Goal: Information Seeking & Learning: Learn about a topic

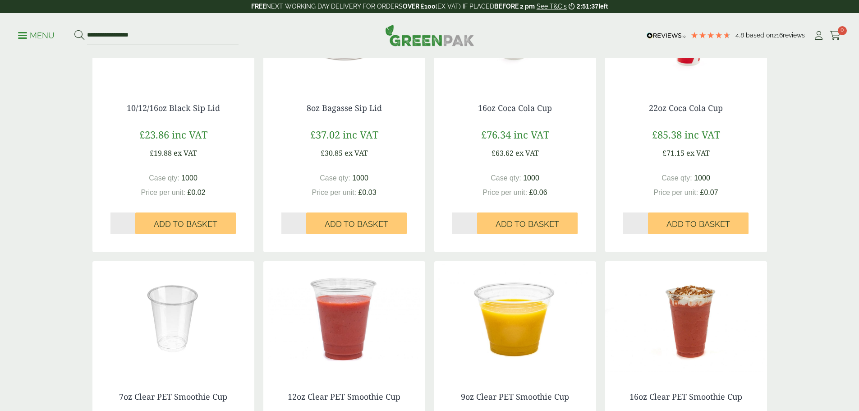
scroll to position [855, 0]
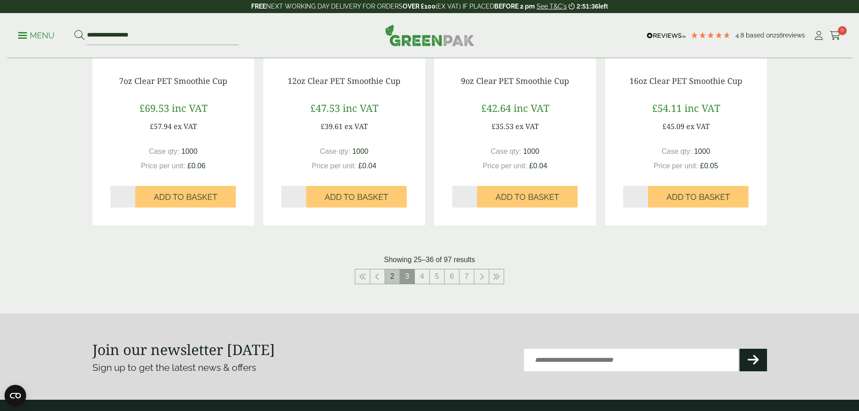
click at [392, 281] on link "2" at bounding box center [392, 276] width 14 height 14
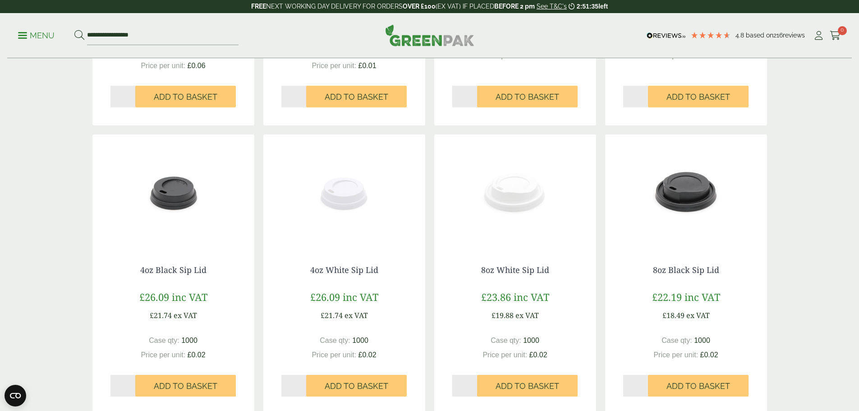
scroll to position [675, 0]
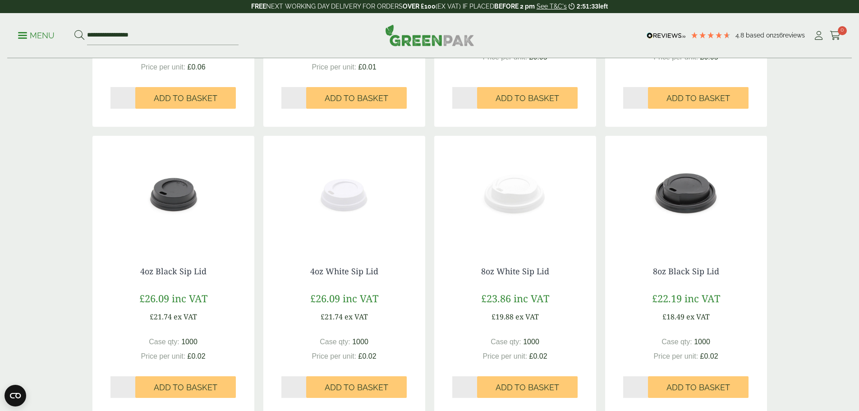
click at [524, 198] on img at bounding box center [515, 192] width 162 height 113
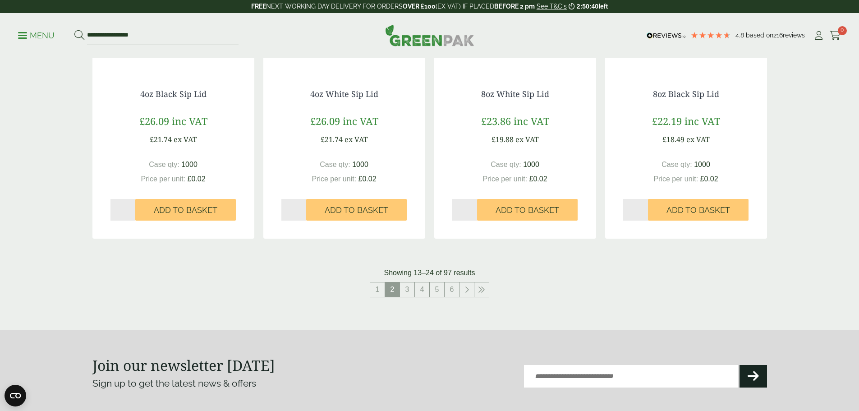
scroll to position [857, 0]
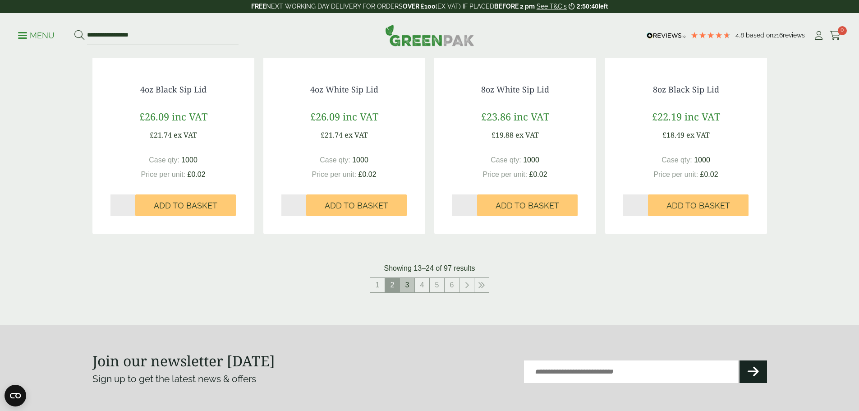
click at [405, 281] on link "3" at bounding box center [407, 285] width 14 height 14
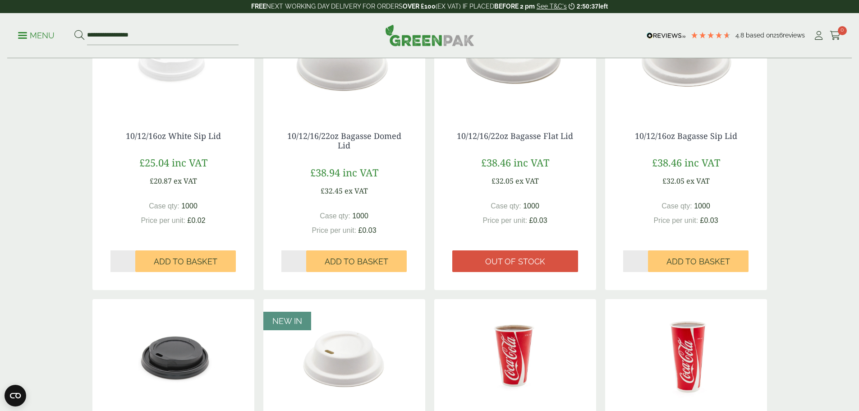
scroll to position [135, 0]
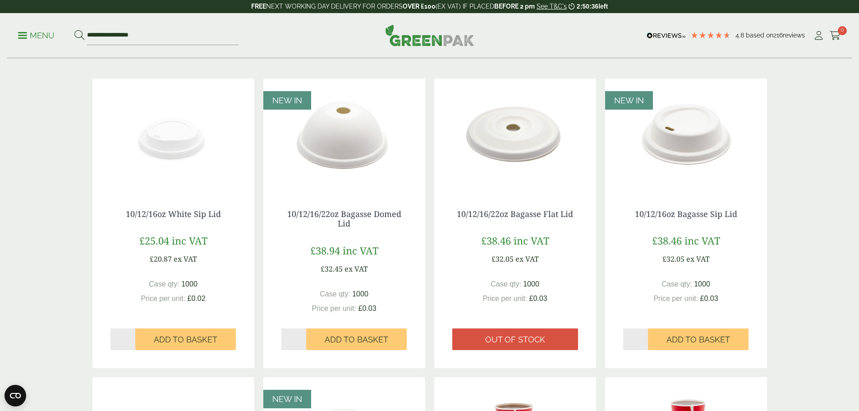
click at [174, 152] on img at bounding box center [173, 134] width 162 height 113
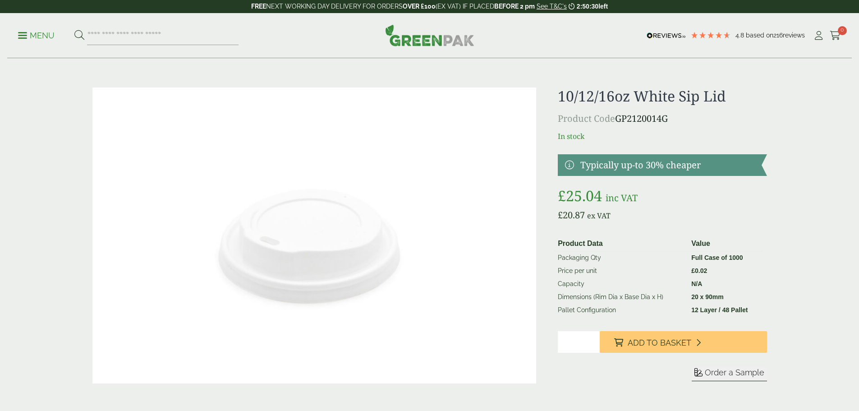
drag, startPoint x: 0, startPoint y: 0, endPoint x: 618, endPoint y: 118, distance: 628.9
click at [618, 118] on p "Product Code GP2120014G" at bounding box center [662, 119] width 209 height 14
